Goal: Information Seeking & Learning: Learn about a topic

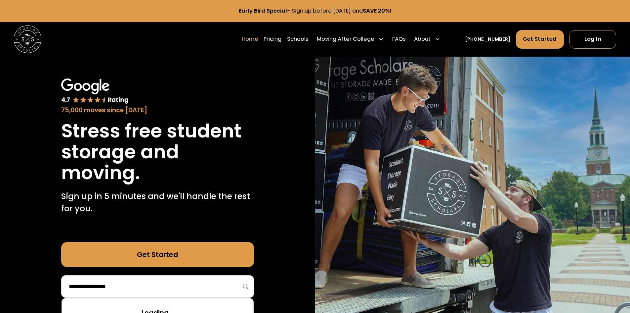
click at [210, 286] on input "search" at bounding box center [157, 286] width 179 height 11
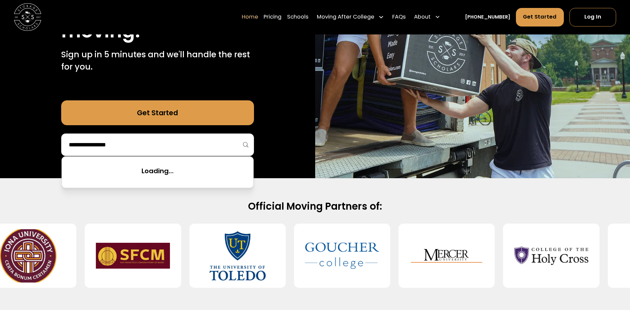
scroll to position [199, 0]
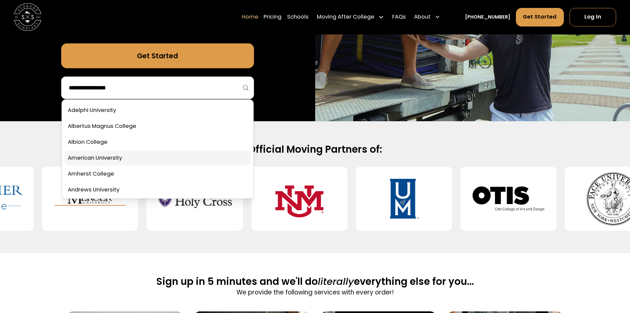
click at [126, 164] on link at bounding box center [158, 158] width 186 height 15
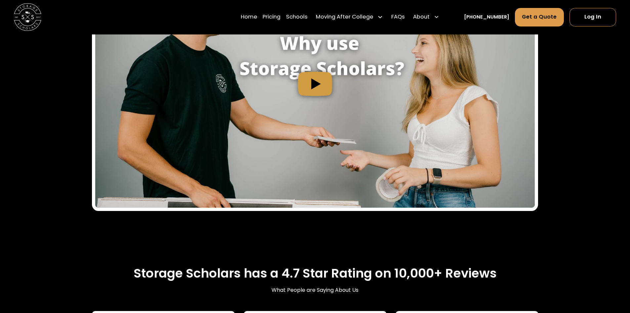
scroll to position [794, 0]
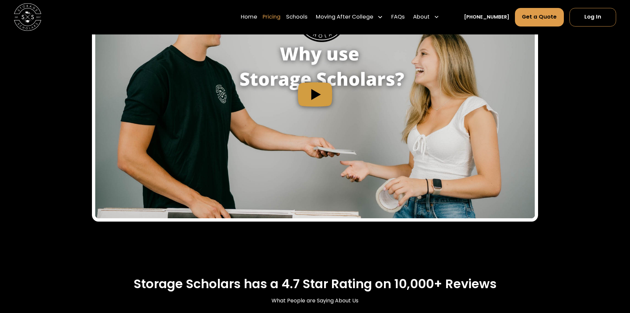
click at [278, 17] on link "Pricing" at bounding box center [272, 17] width 18 height 19
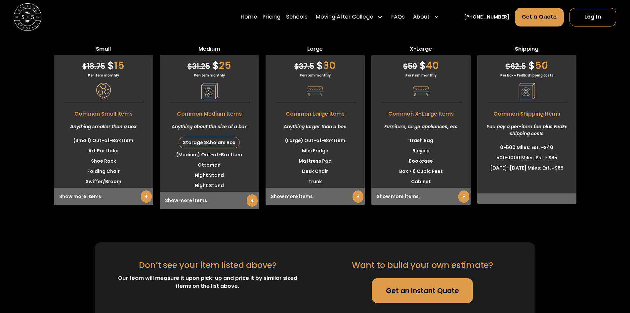
scroll to position [2010, 0]
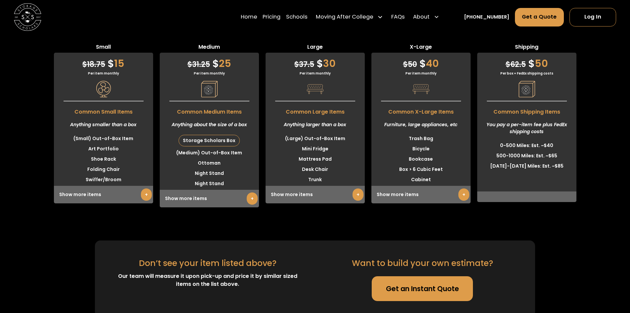
click at [33, 14] on img at bounding box center [27, 16] width 27 height 27
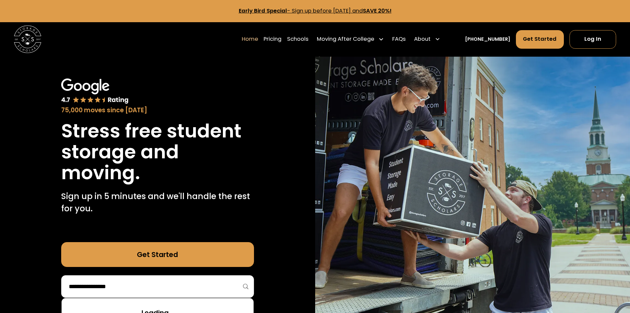
click at [119, 286] on input "search" at bounding box center [157, 286] width 179 height 11
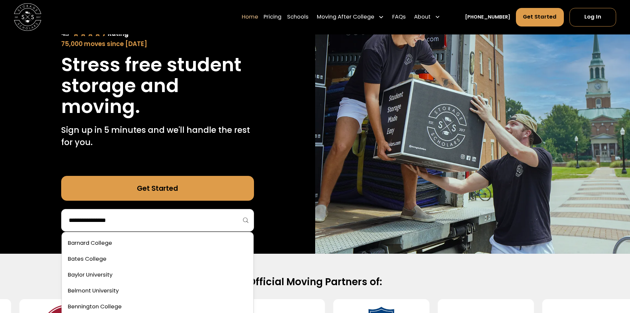
scroll to position [165, 0]
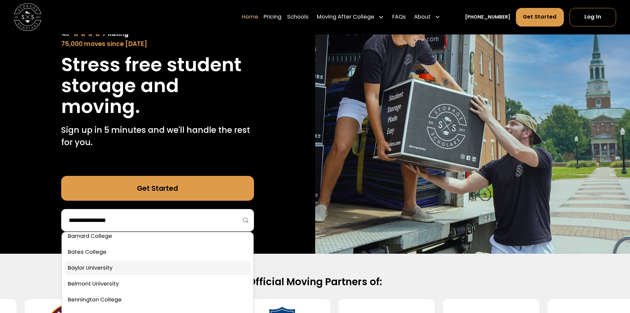
click at [103, 267] on link at bounding box center [158, 267] width 186 height 15
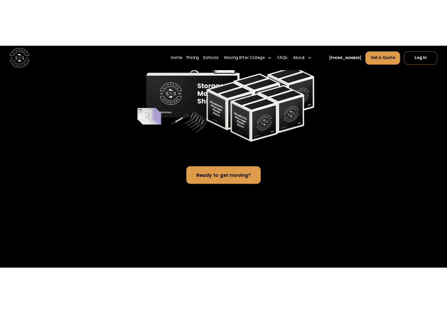
scroll to position [1290, 0]
